Goal: Task Accomplishment & Management: Use online tool/utility

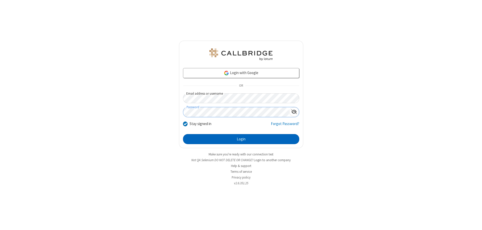
click at [241, 139] on button "Login" at bounding box center [241, 139] width 116 height 10
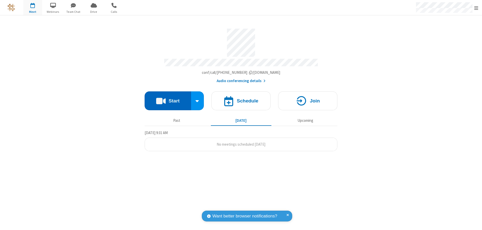
click at [168, 98] on button "Start" at bounding box center [168, 100] width 46 height 19
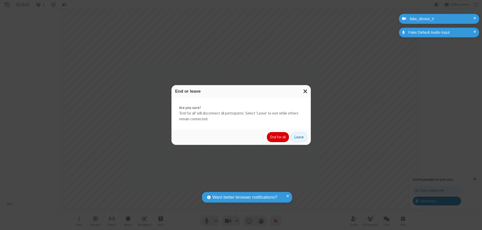
click at [278, 137] on button "End for all" at bounding box center [278, 137] width 22 height 10
